Goal: Information Seeking & Learning: Check status

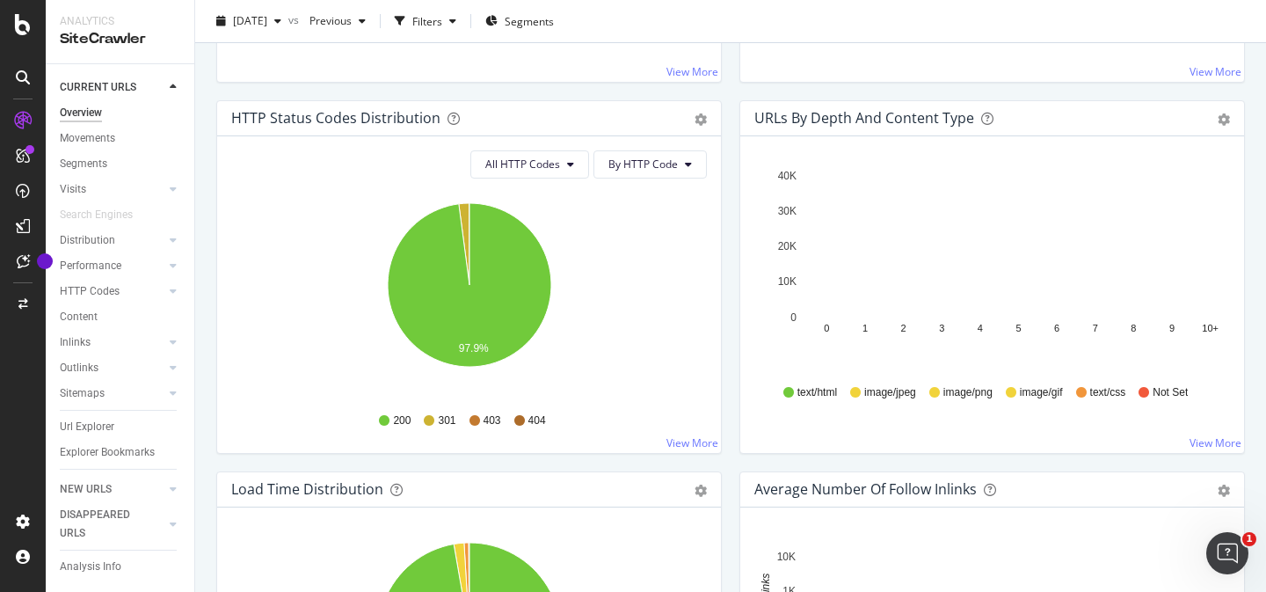
scroll to position [905, 0]
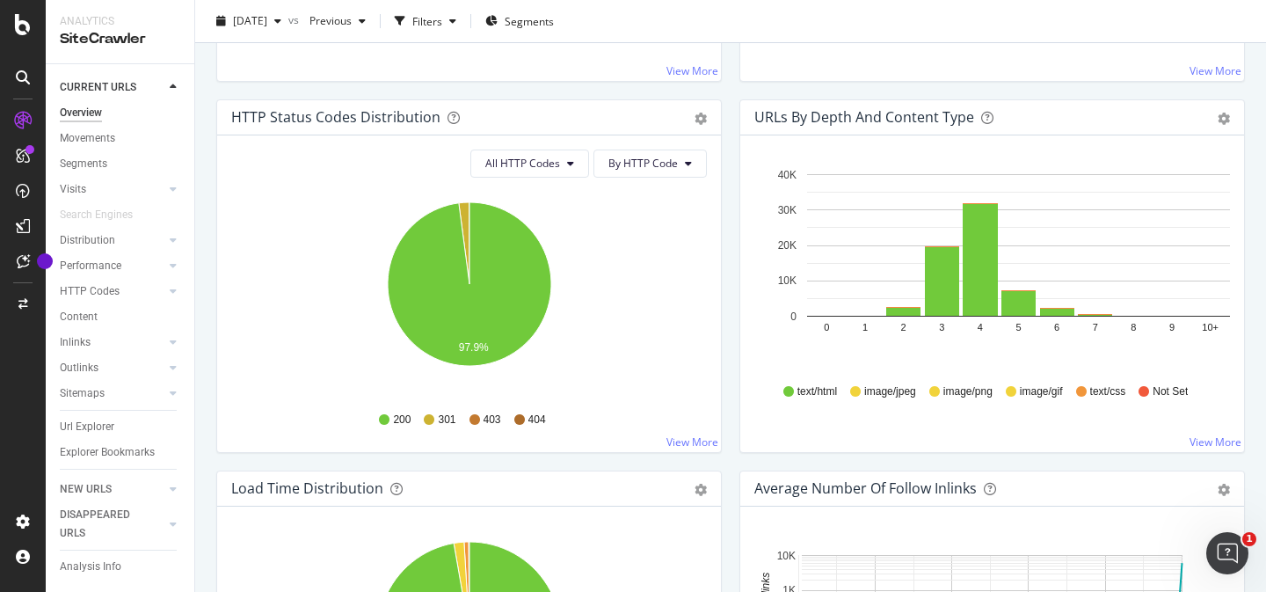
click at [1149, 402] on div "text/html image/jpeg image/png image/gif text/css Not Set" at bounding box center [992, 392] width 458 height 40
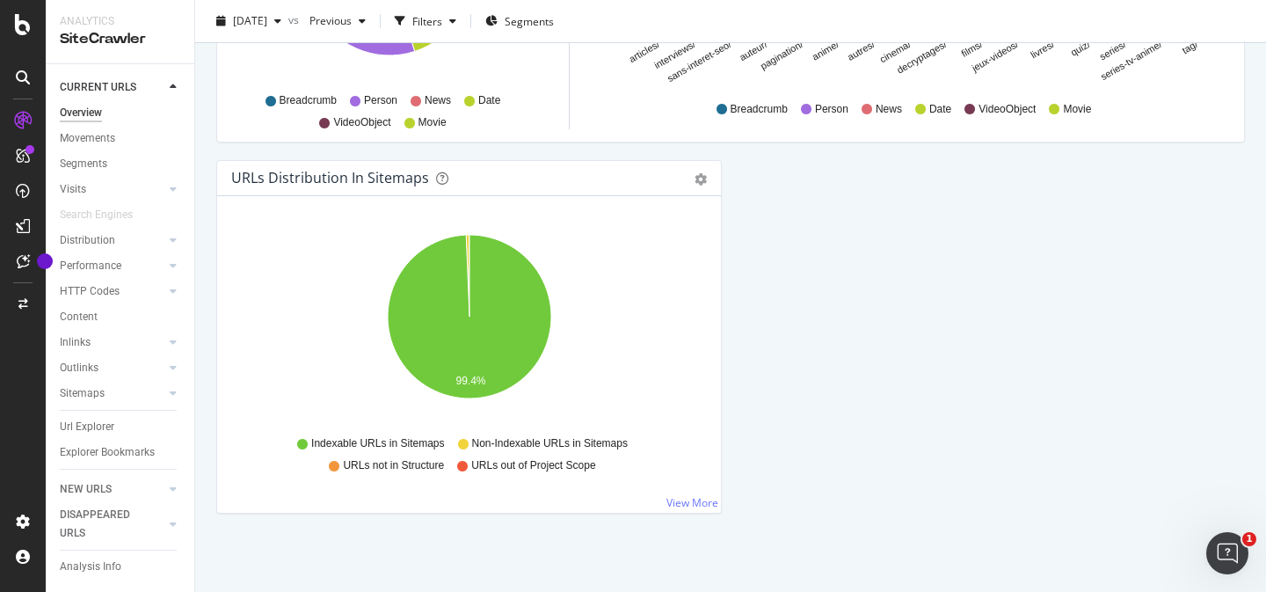
scroll to position [1958, 0]
